Goal: Navigation & Orientation: Go to known website

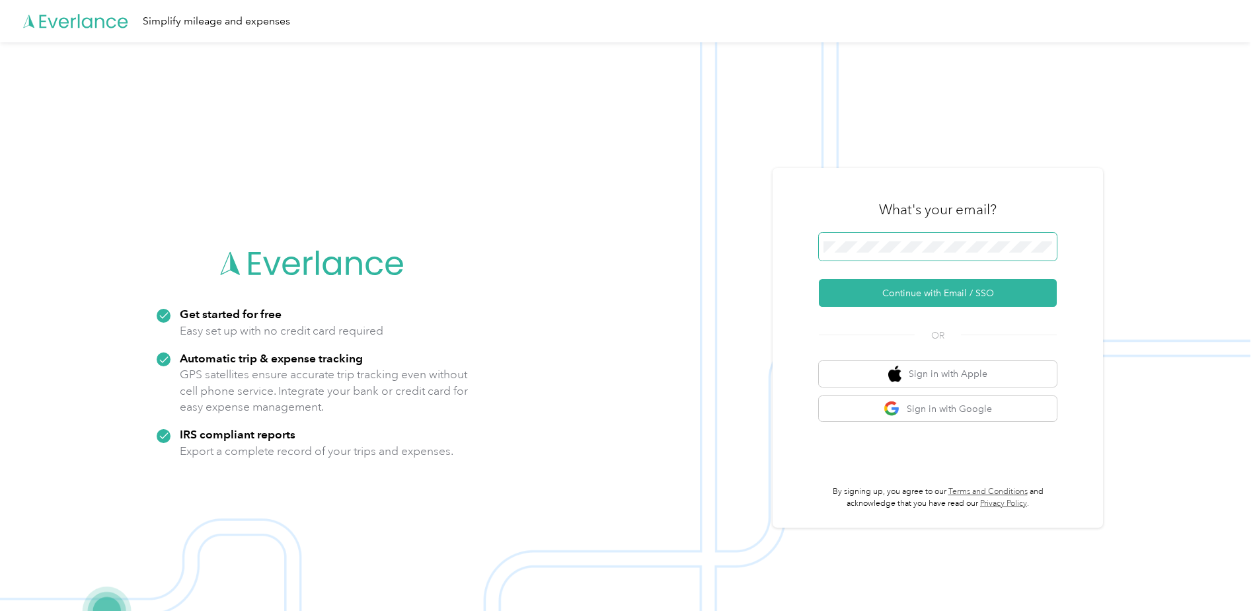
click at [903, 257] on span at bounding box center [938, 247] width 238 height 28
click at [896, 238] on span at bounding box center [938, 247] width 238 height 28
click at [946, 296] on button "Continue with Email / SSO" at bounding box center [938, 293] width 238 height 28
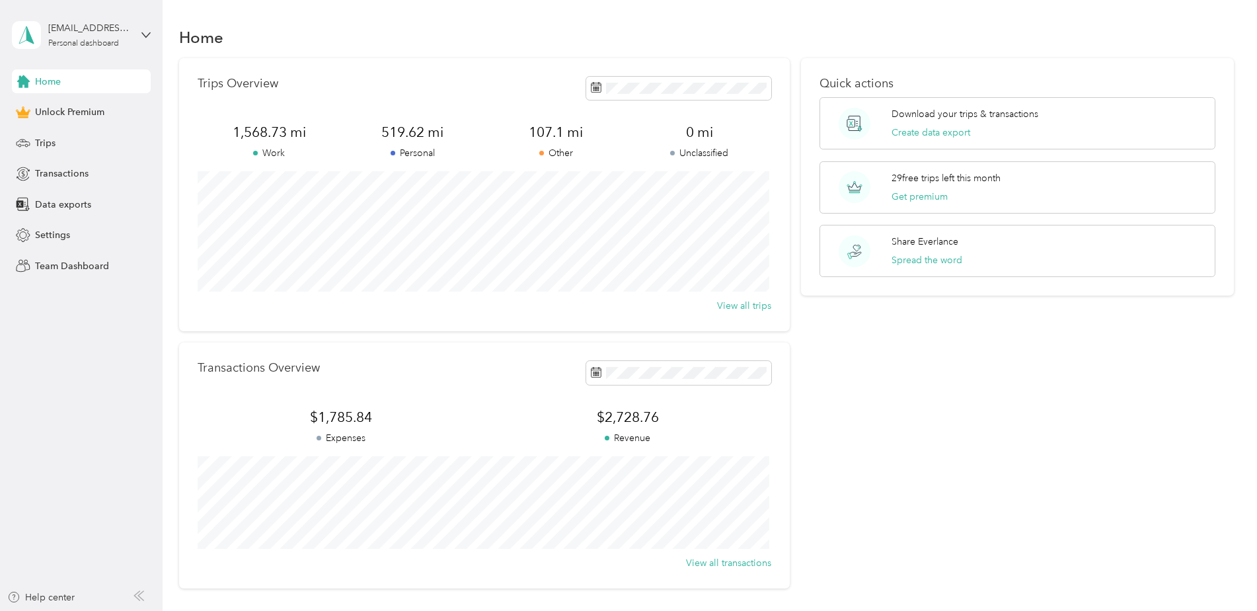
click at [141, 402] on aside "[EMAIL_ADDRESS][DOMAIN_NAME] Personal dashboard Home Unlock Premium Trips Trans…" at bounding box center [81, 305] width 163 height 611
